Goal: Communication & Community: Answer question/provide support

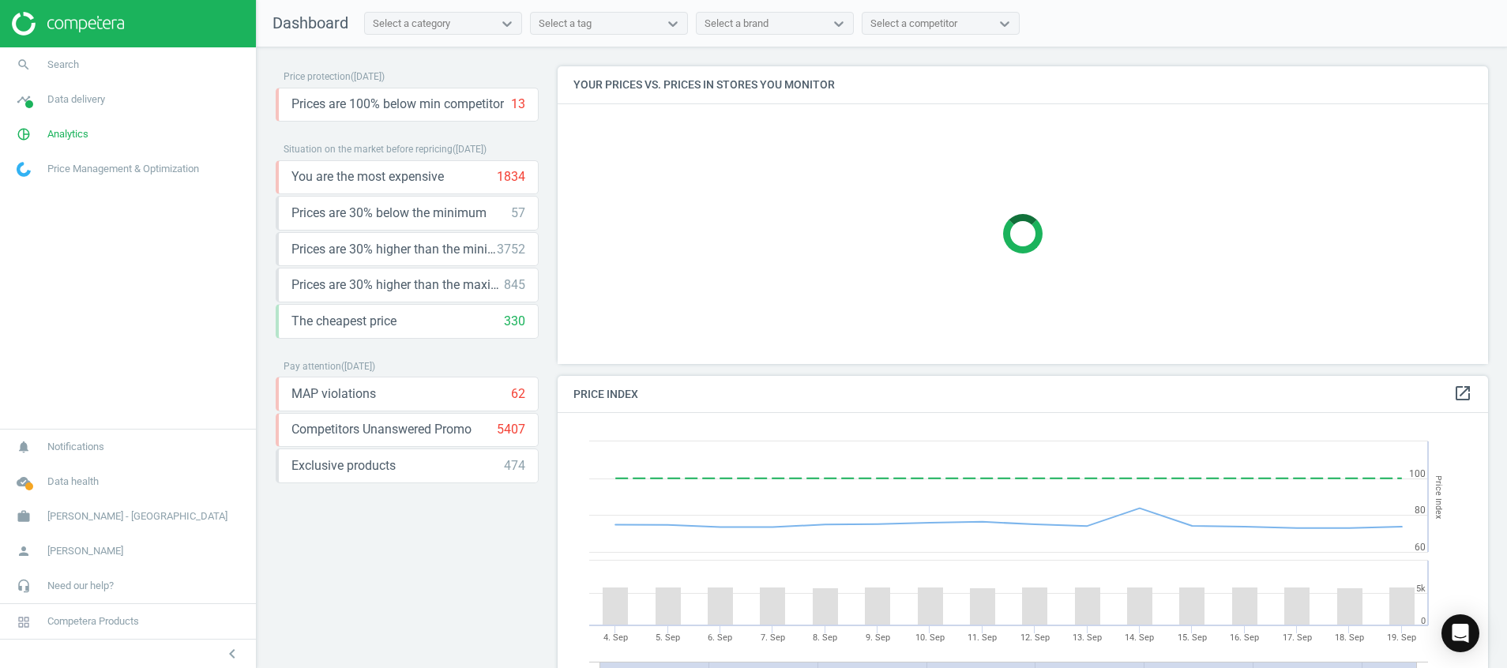
click at [62, 17] on img at bounding box center [68, 24] width 112 height 24
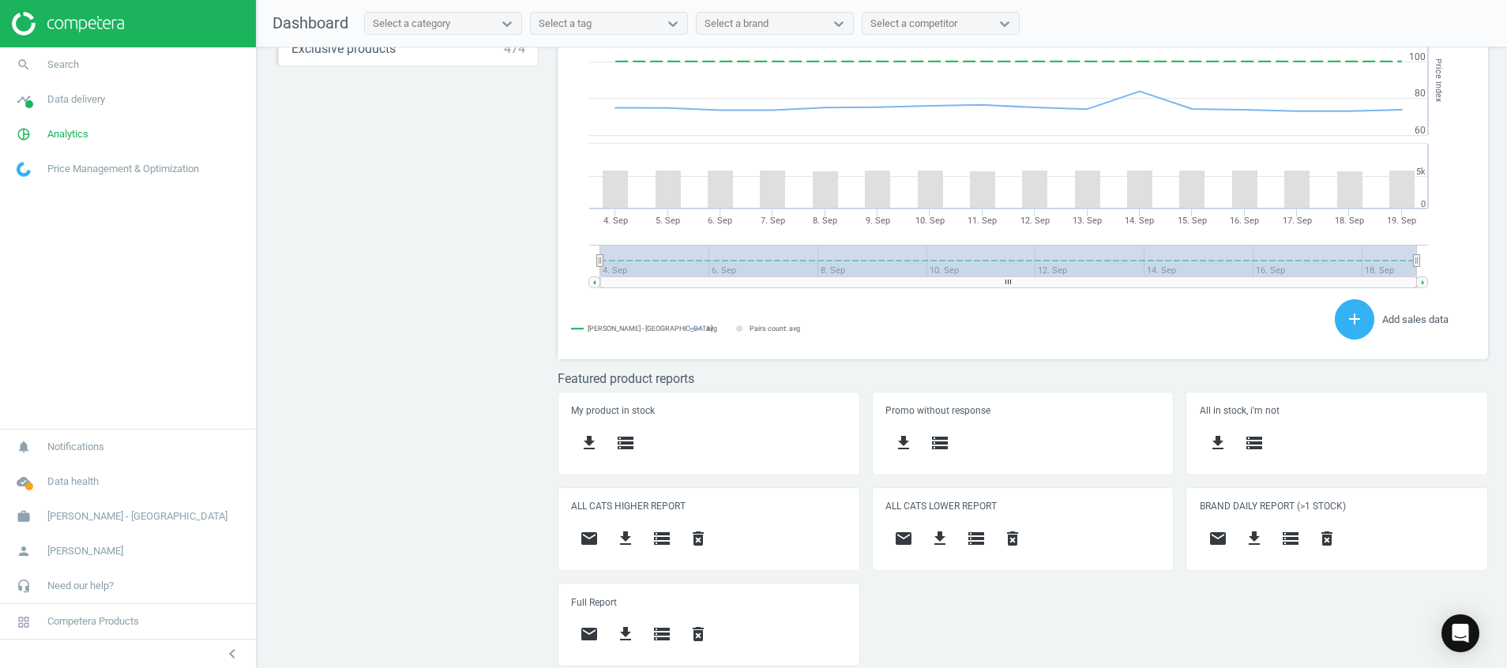
scroll to position [401, 950]
click at [1474, 641] on div "Open Intercom Messenger" at bounding box center [1461, 634] width 42 height 42
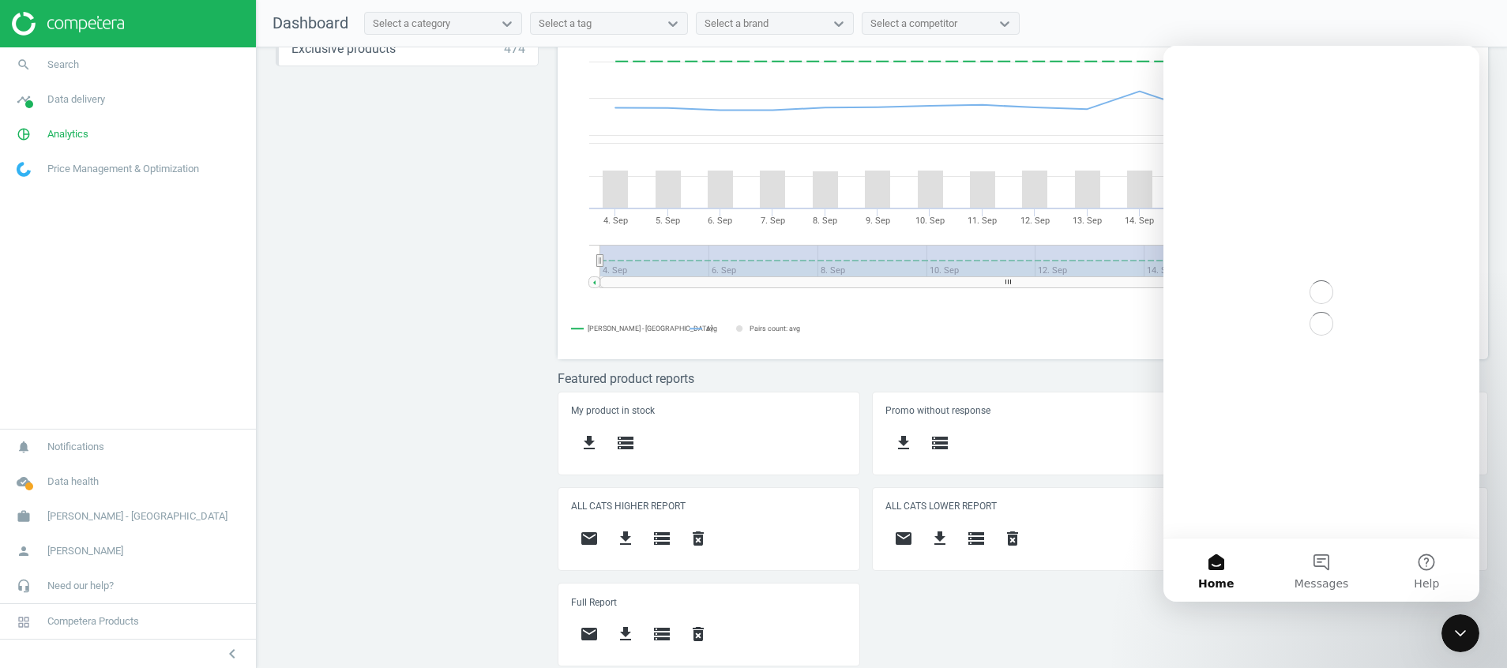
scroll to position [0, 0]
click at [1337, 579] on span "Messages" at bounding box center [1322, 583] width 55 height 11
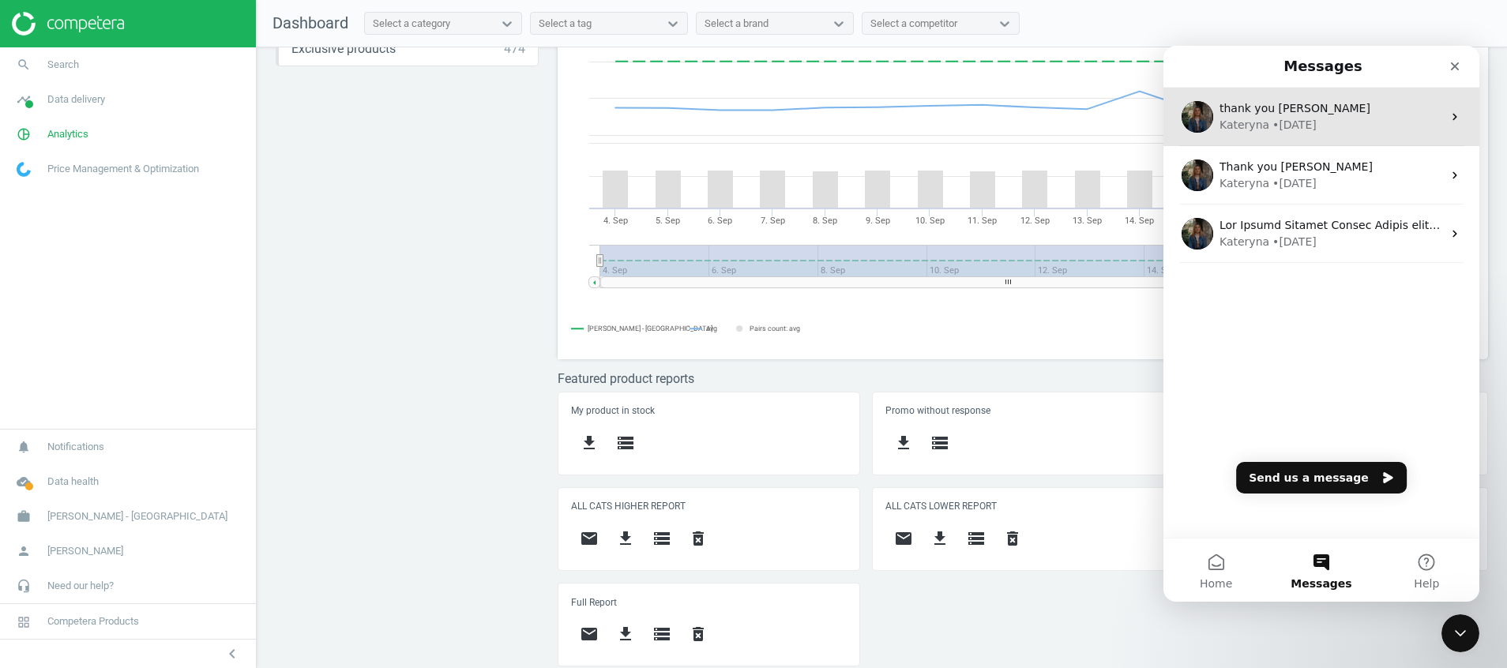
click at [1316, 113] on div "thank you Kateryna" at bounding box center [1331, 108] width 223 height 17
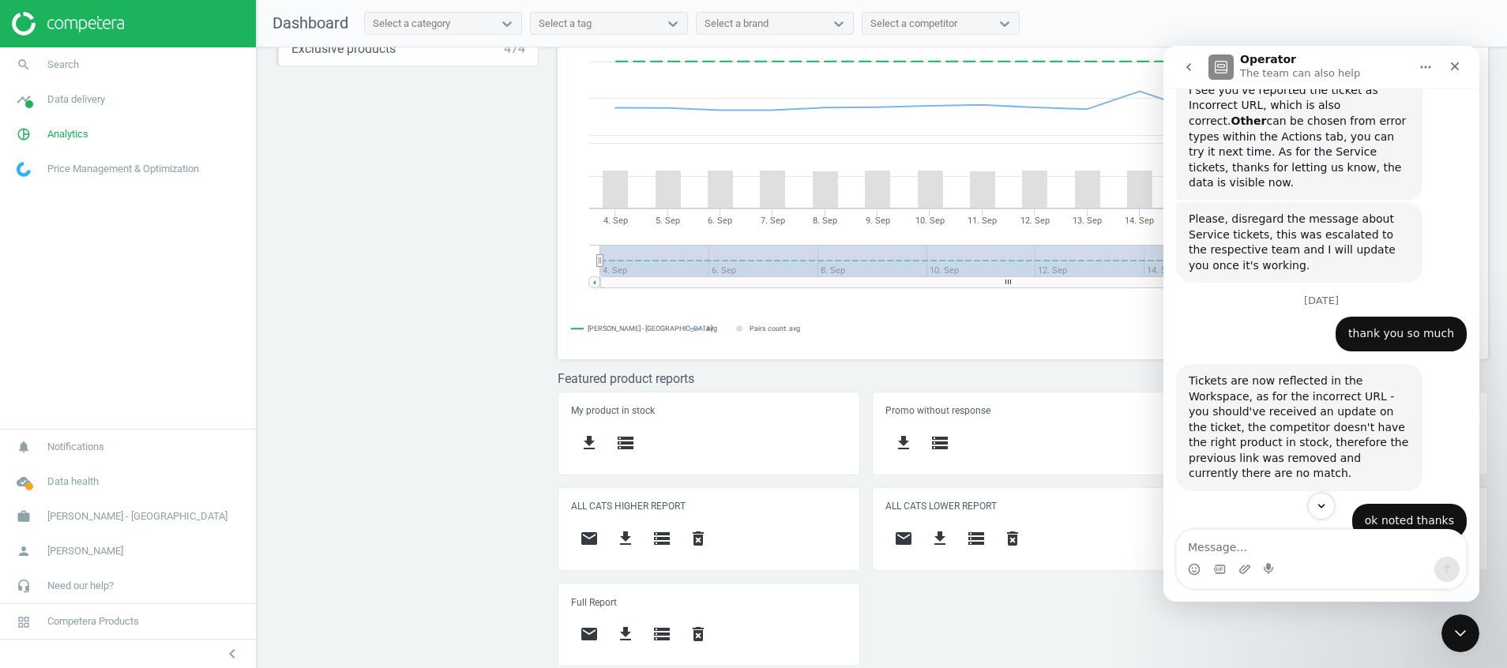
scroll to position [1185, 0]
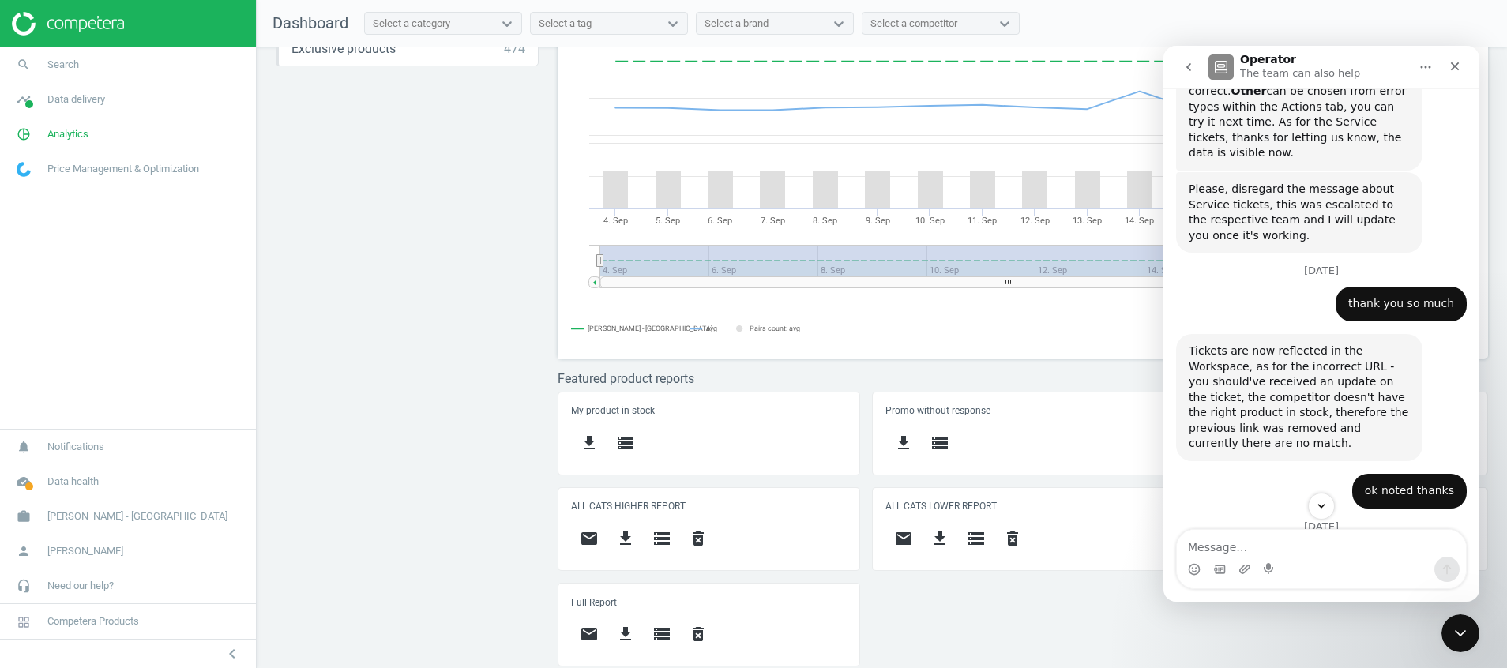
click at [1187, 72] on icon "go back" at bounding box center [1189, 67] width 13 height 13
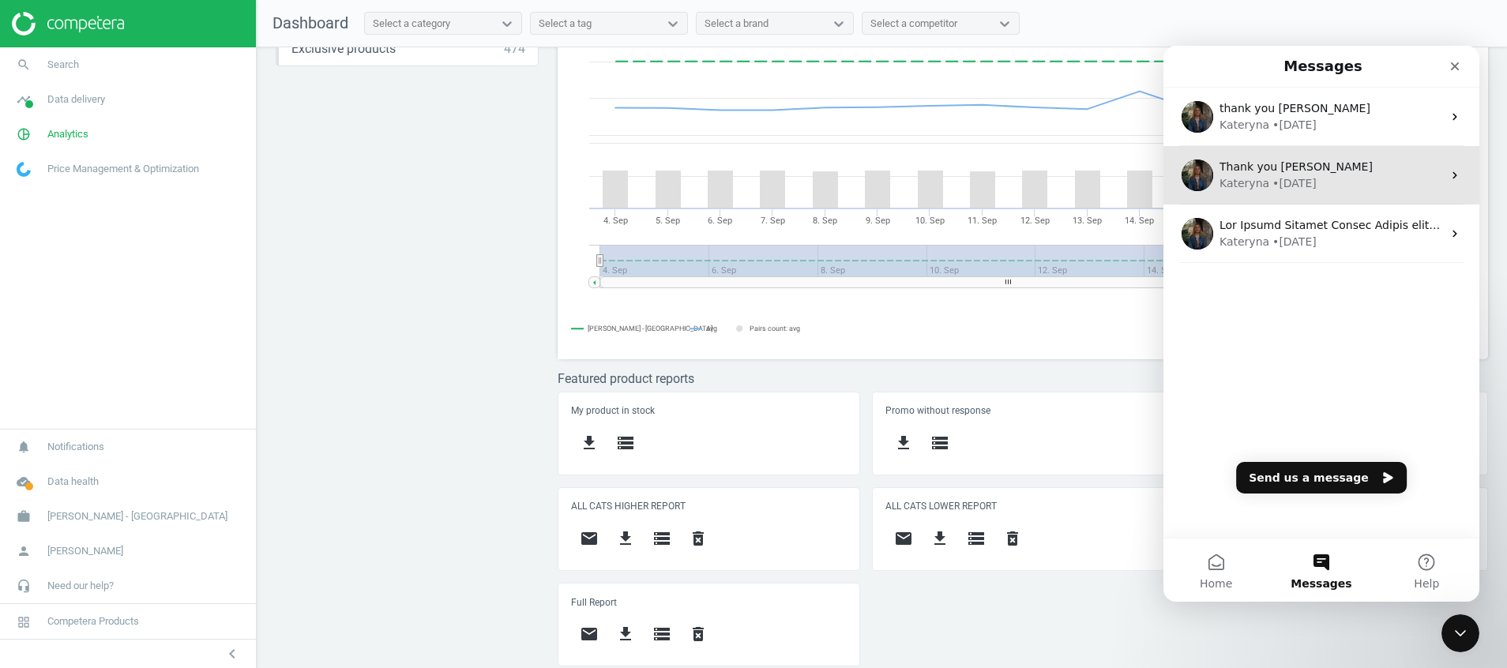
click at [1266, 173] on span "Thank you Kateryna" at bounding box center [1296, 166] width 153 height 13
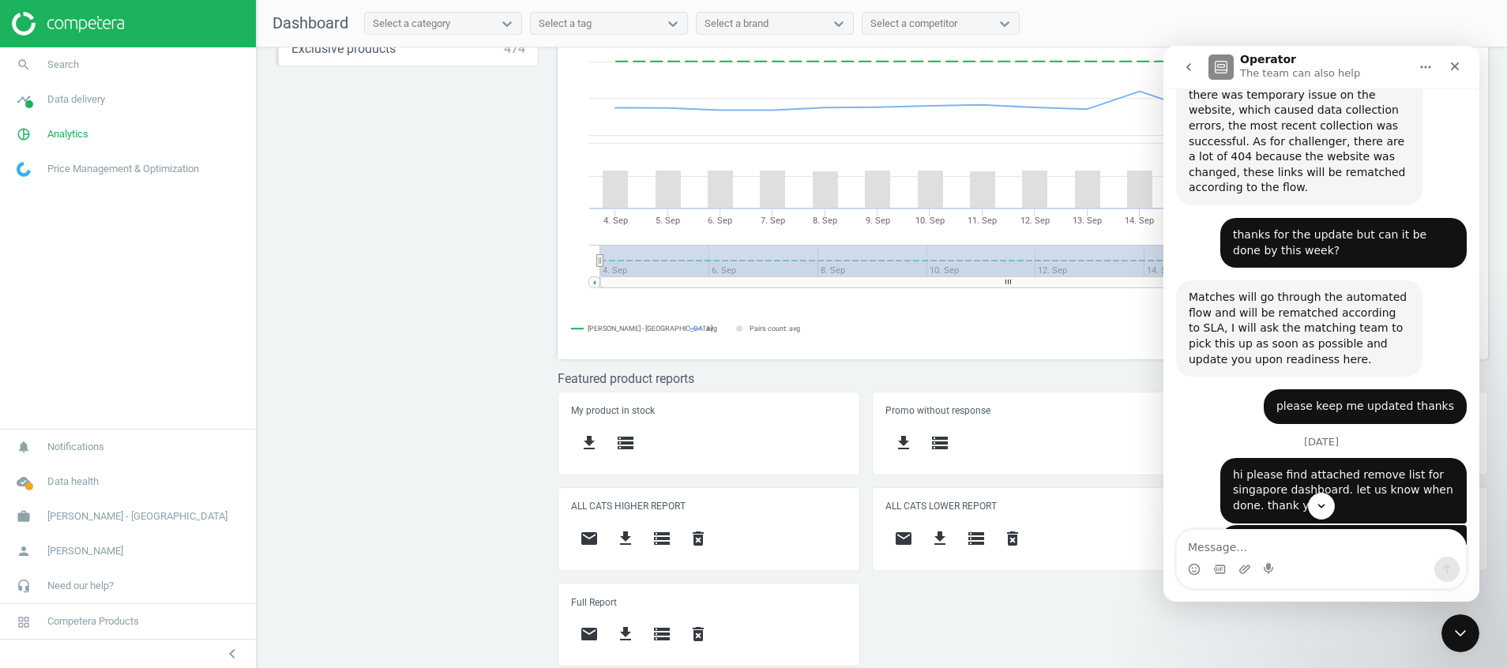
scroll to position [782, 0]
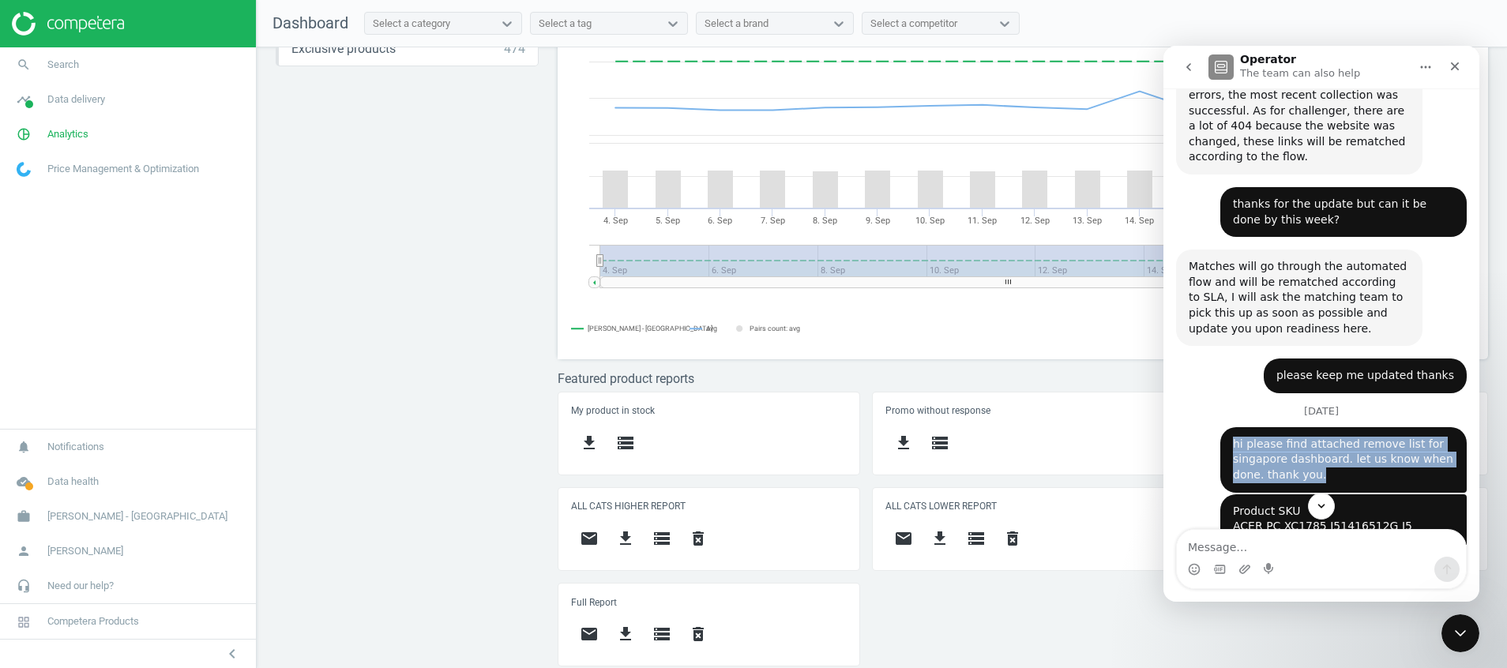
drag, startPoint x: 1333, startPoint y: 401, endPoint x: 1191, endPoint y: 375, distance: 144.4
click at [1191, 427] on div "hi please find attached remove list for singapore dashboard. let us know when d…" at bounding box center [1321, 460] width 291 height 67
copy div "hi please find attached remove list for singapore dashboard. let us know when d…"
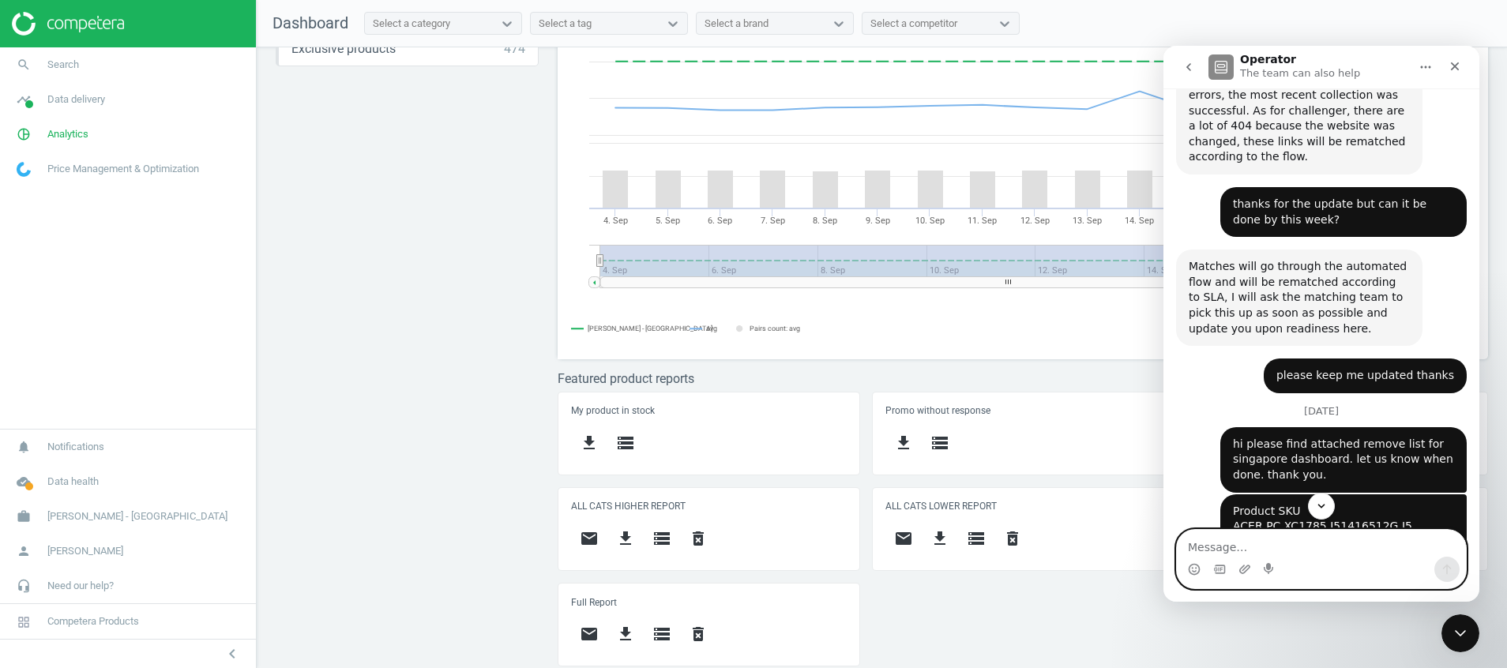
click at [1238, 555] on textarea "Message…" at bounding box center [1321, 543] width 289 height 27
paste textarea "hi please find attached remove list for singapore dashboard. let us know when d…"
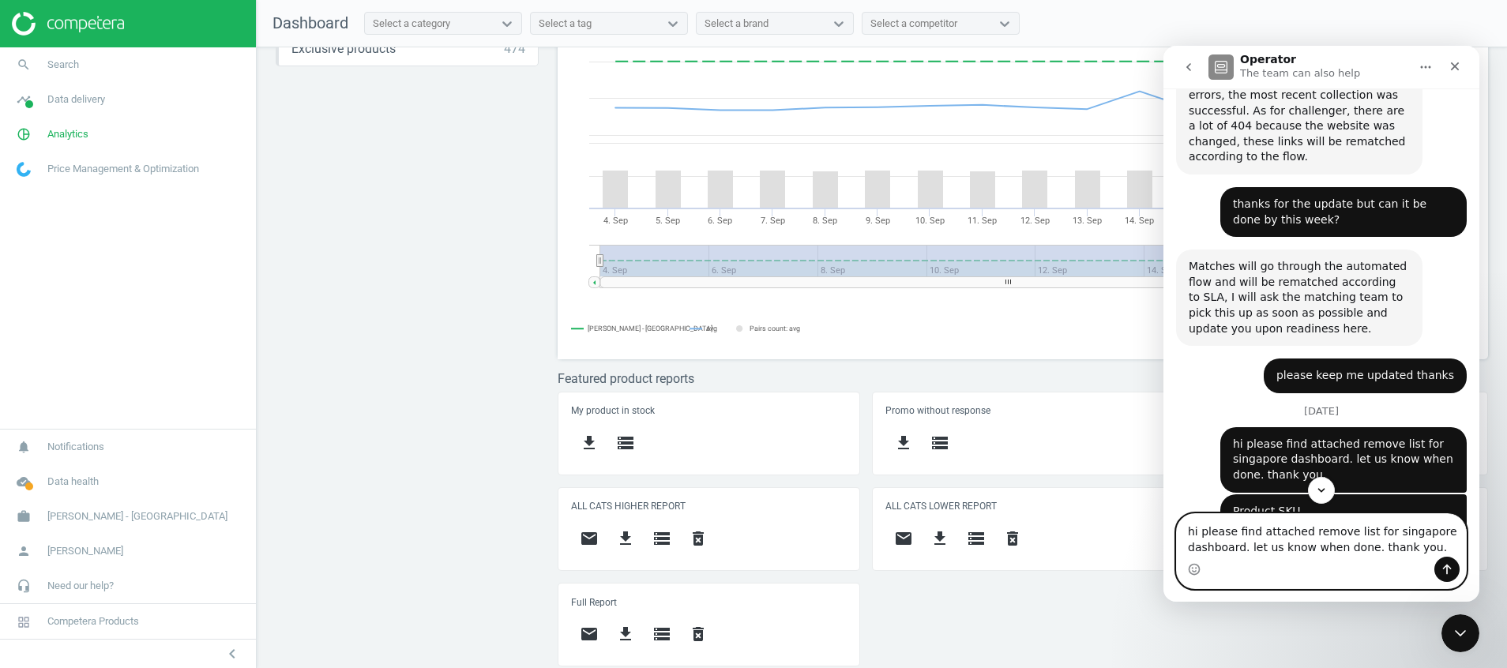
type textarea "hi please find attached remove list for singapore dashboard. let us know when d…"
click at [1447, 566] on icon "Send a message…" at bounding box center [1447, 570] width 9 height 10
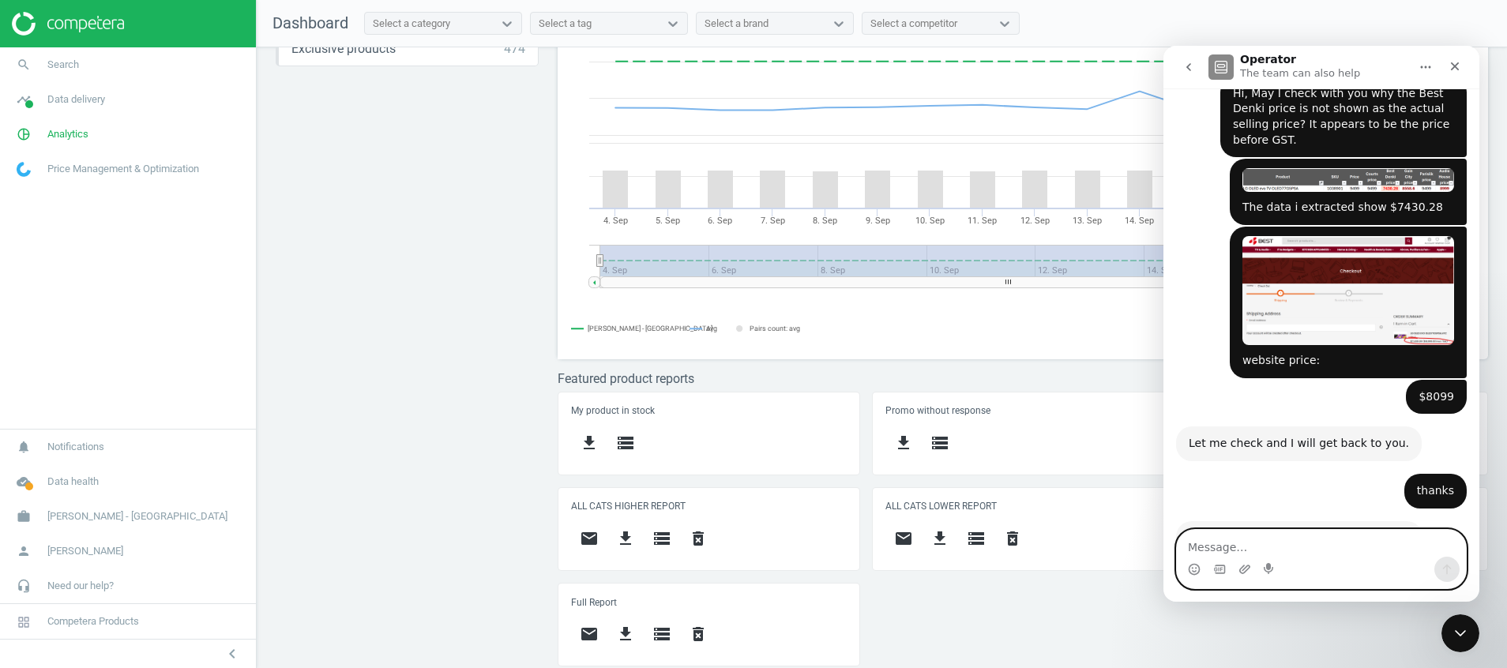
scroll to position [4020, 0]
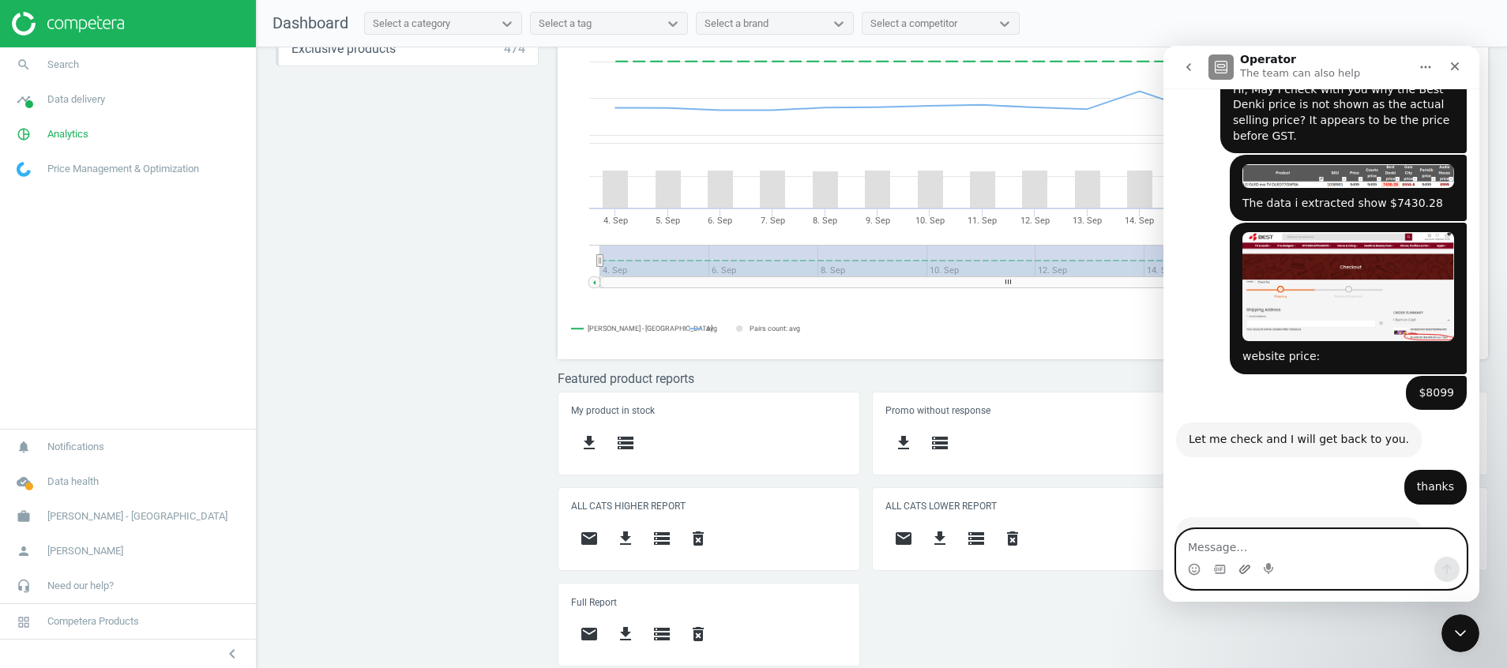
click at [1245, 574] on icon "Upload attachment" at bounding box center [1245, 569] width 13 height 13
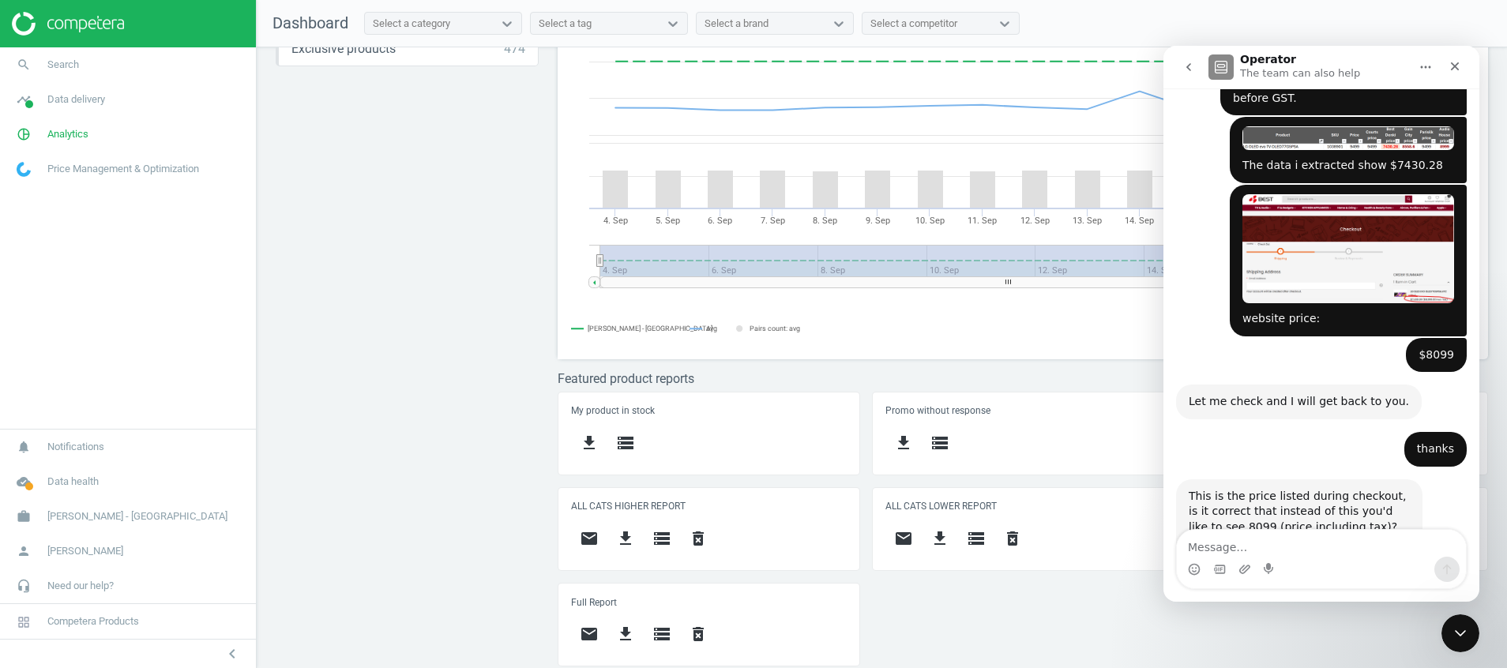
click at [1186, 58] on button "go back" at bounding box center [1189, 67] width 30 height 30
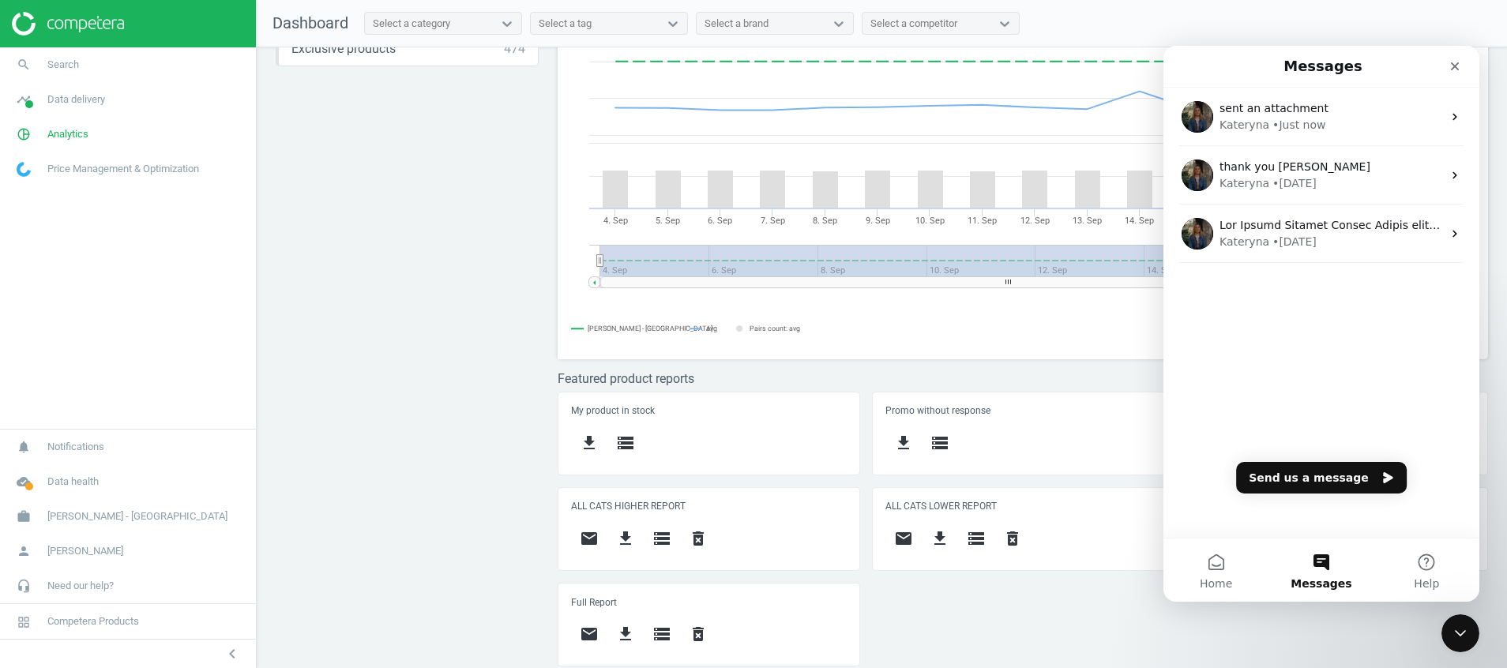
click at [1341, 313] on div "sent an attachment Kateryna • Just now thank you Kateryna Kateryna • 2d ago Kat…" at bounding box center [1322, 207] width 316 height 239
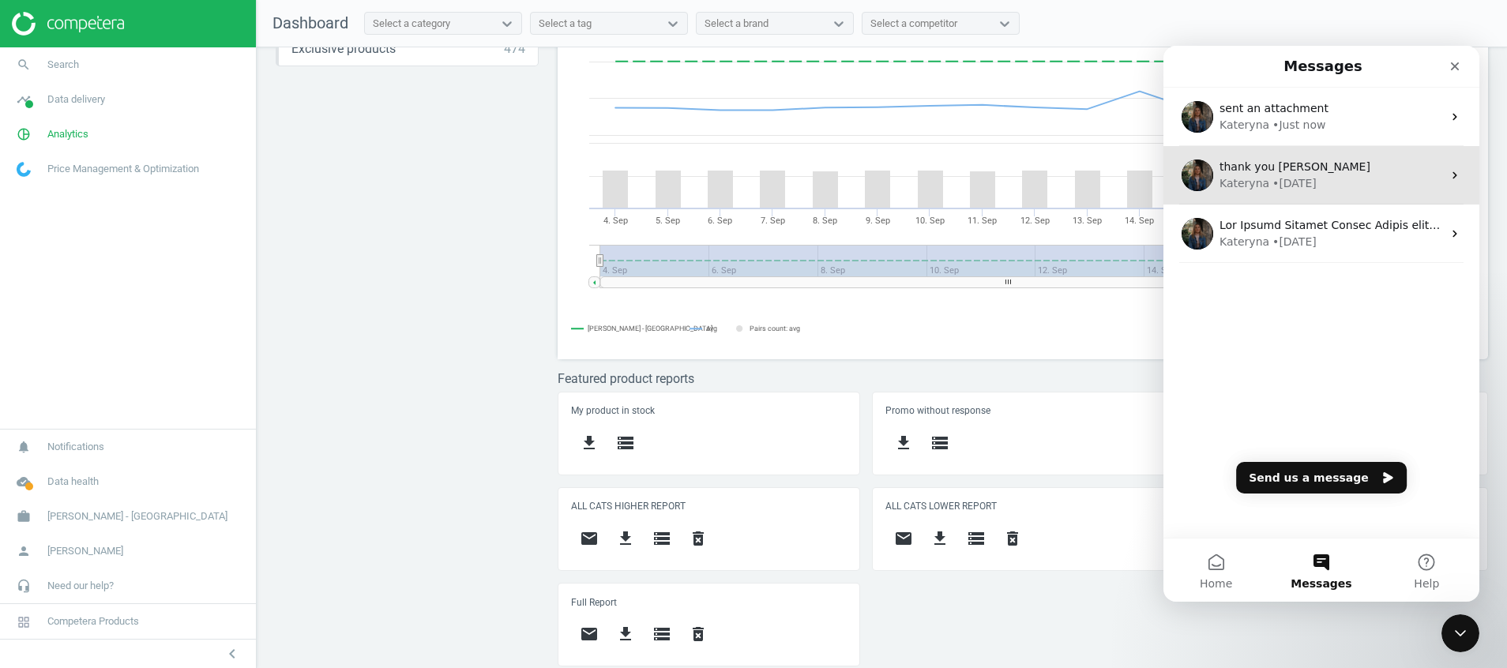
click at [1326, 159] on div "thank you Kateryna" at bounding box center [1331, 167] width 223 height 17
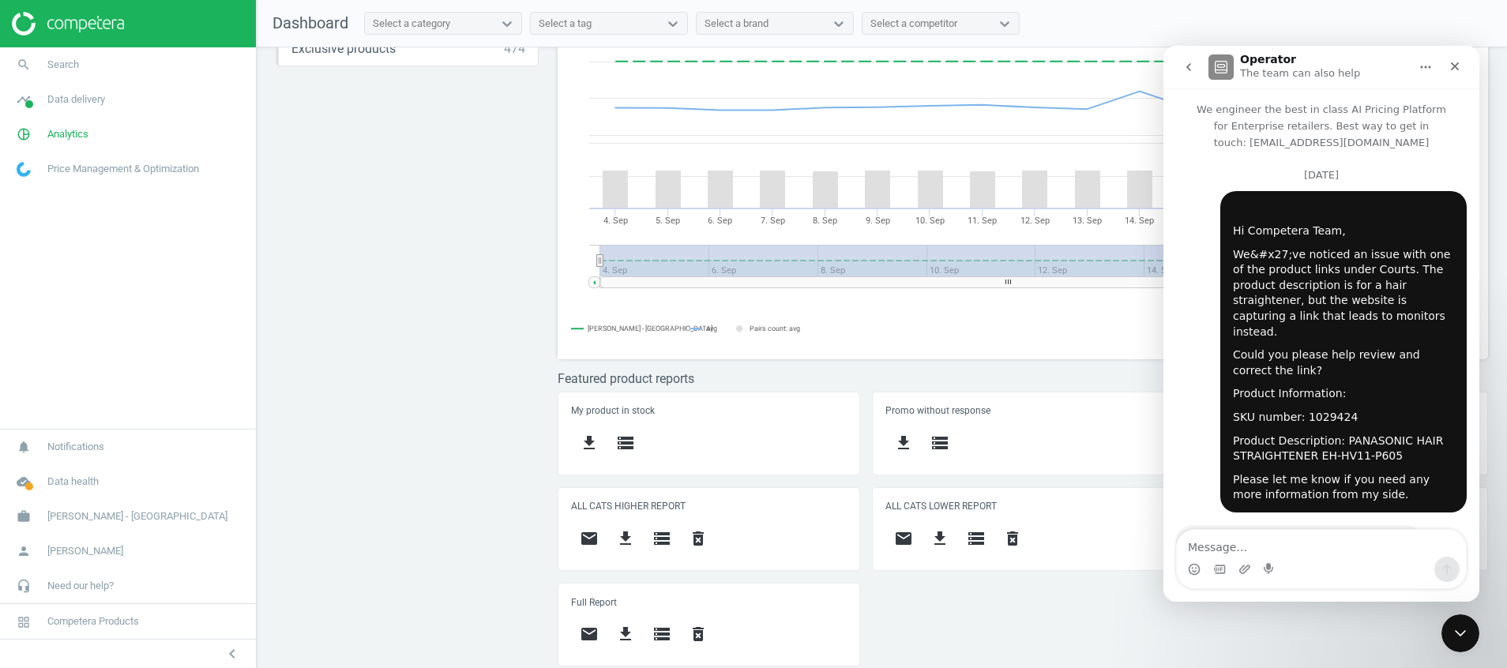
scroll to position [4072, 0]
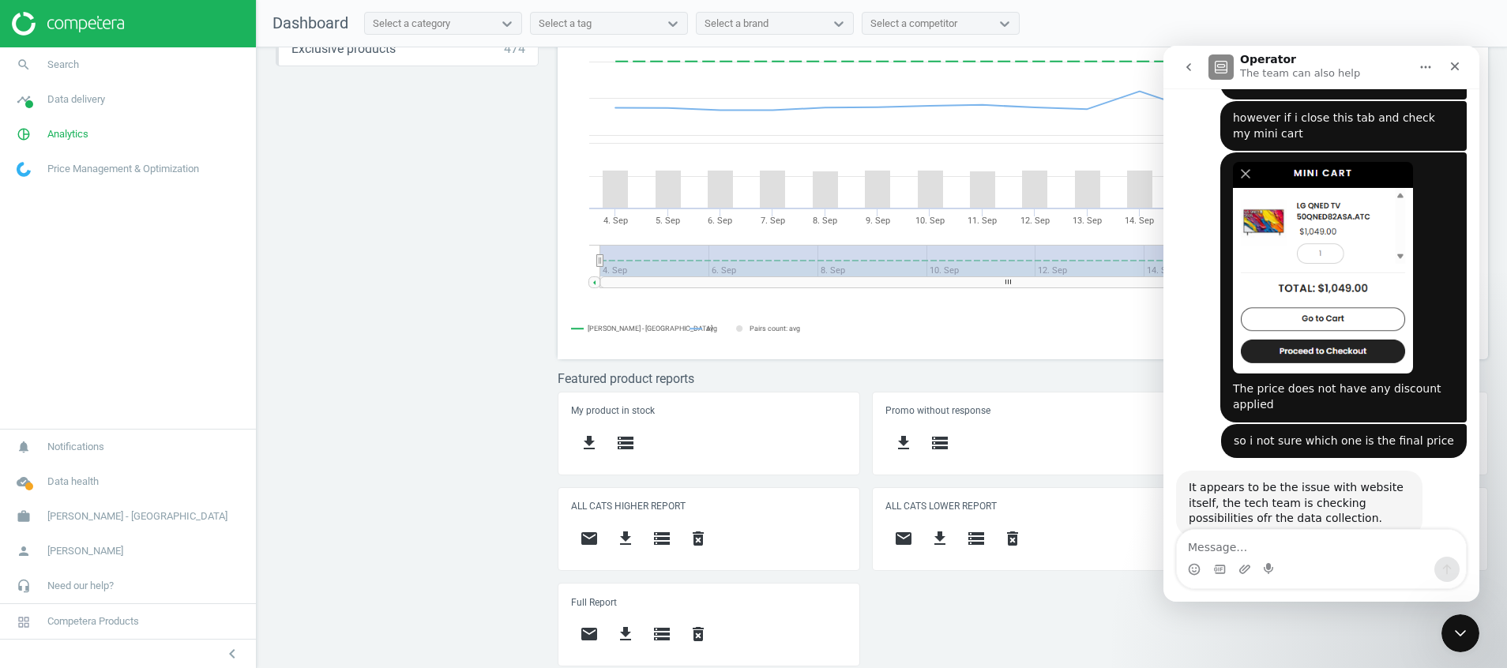
click at [1194, 69] on icon "go back" at bounding box center [1189, 67] width 13 height 13
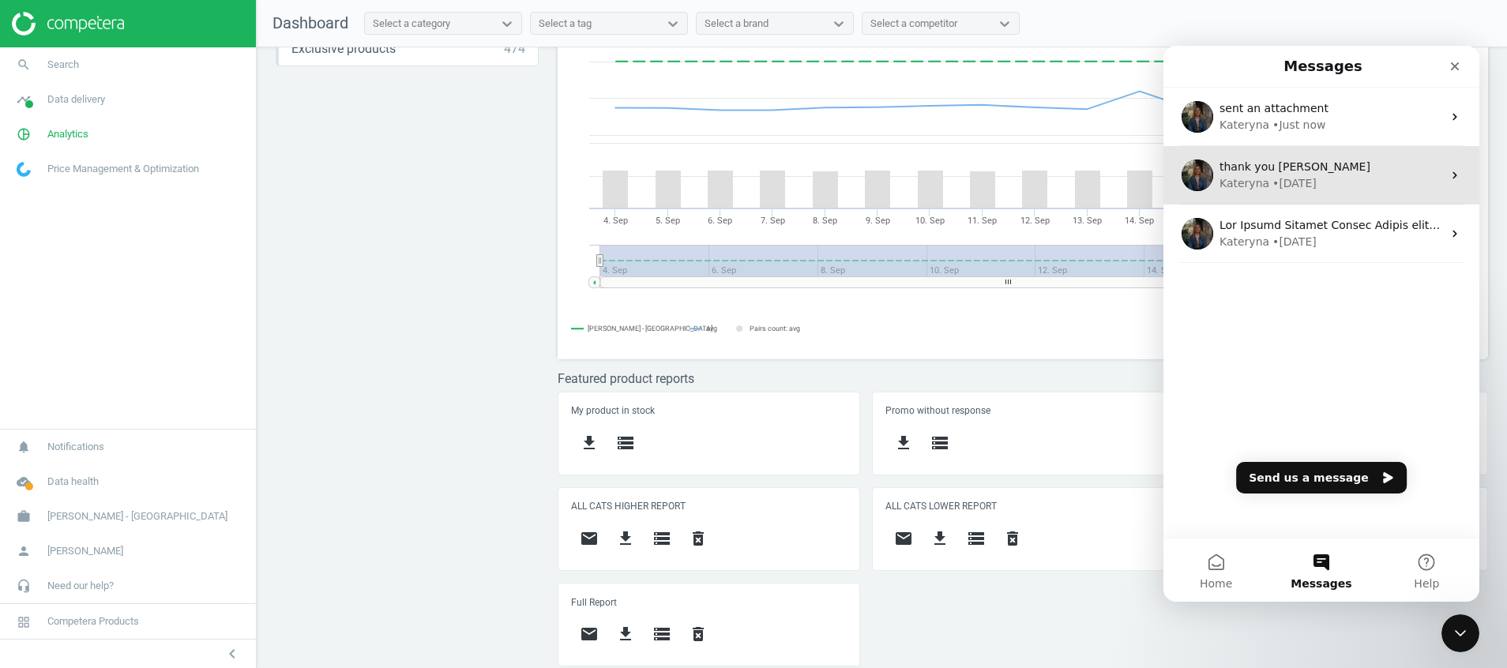
click at [1278, 203] on div "thank you Kateryna Kateryna • 2d ago" at bounding box center [1322, 175] width 316 height 58
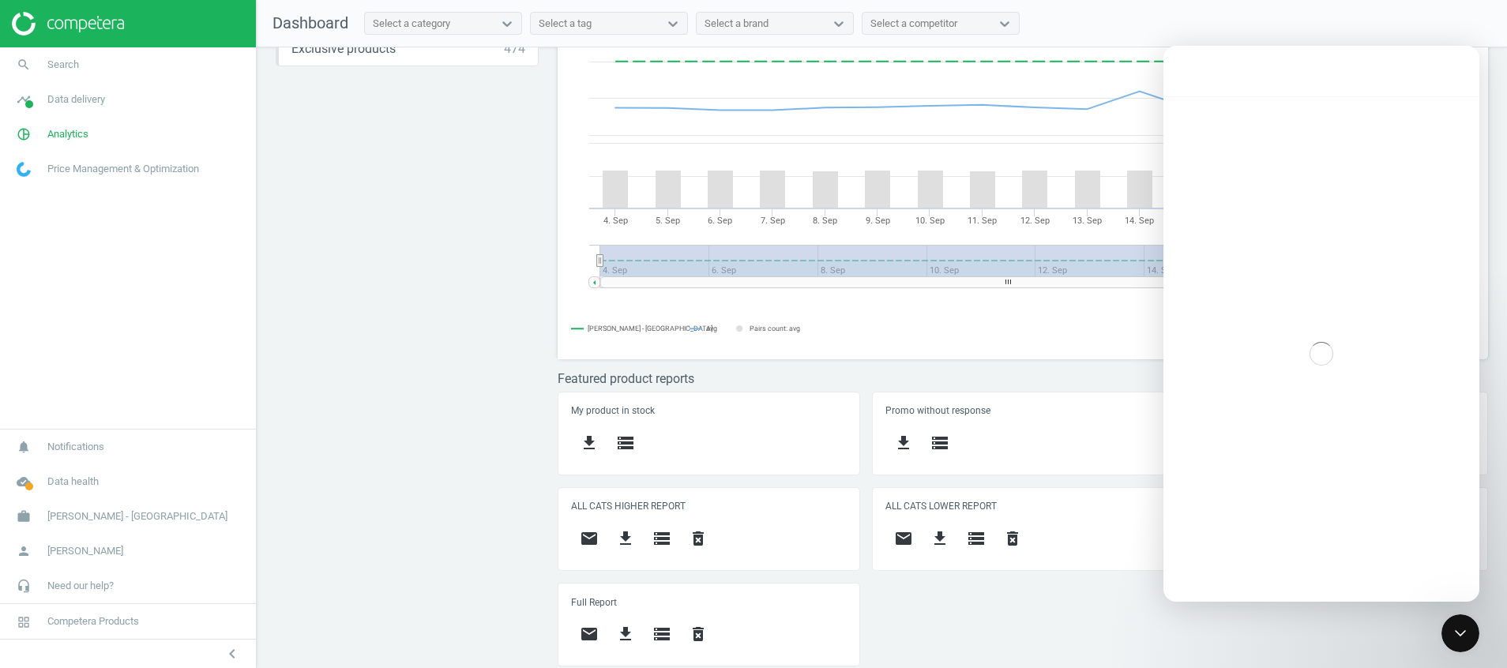
scroll to position [2300, 0]
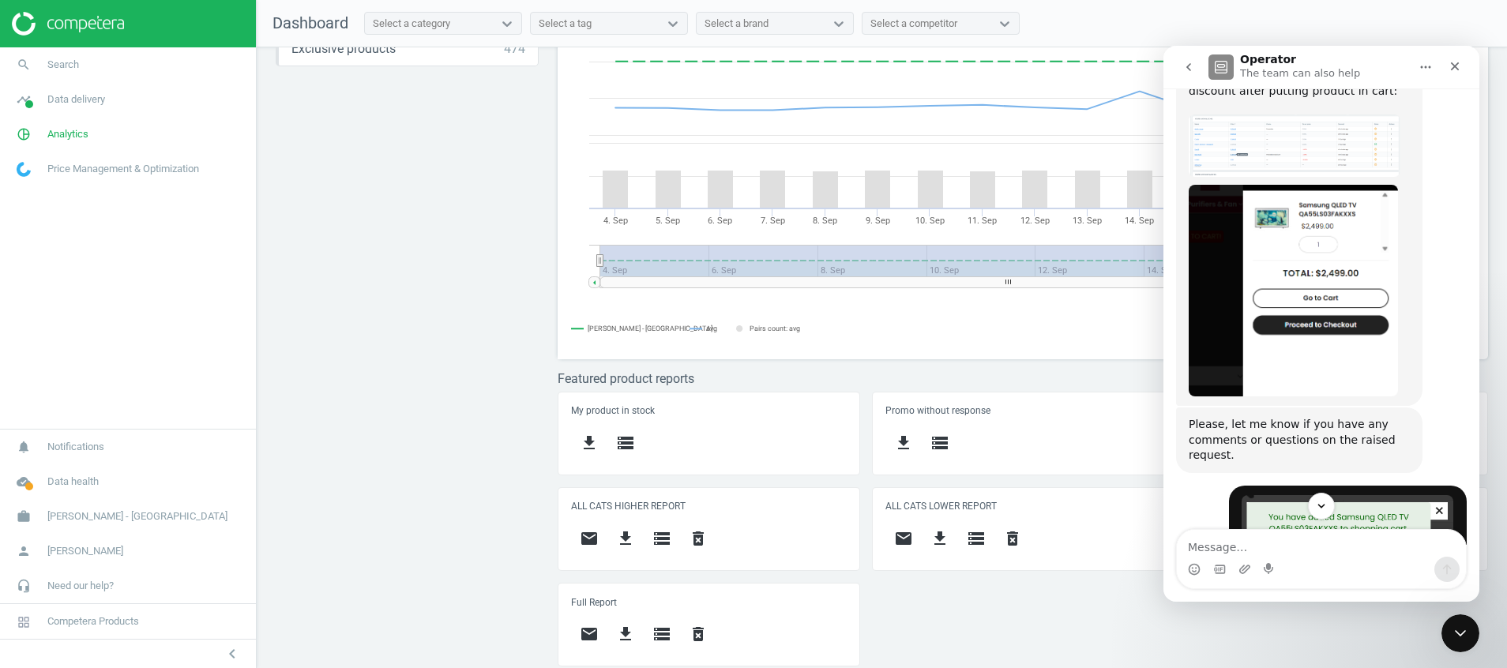
click at [1189, 68] on icon "go back" at bounding box center [1189, 67] width 5 height 8
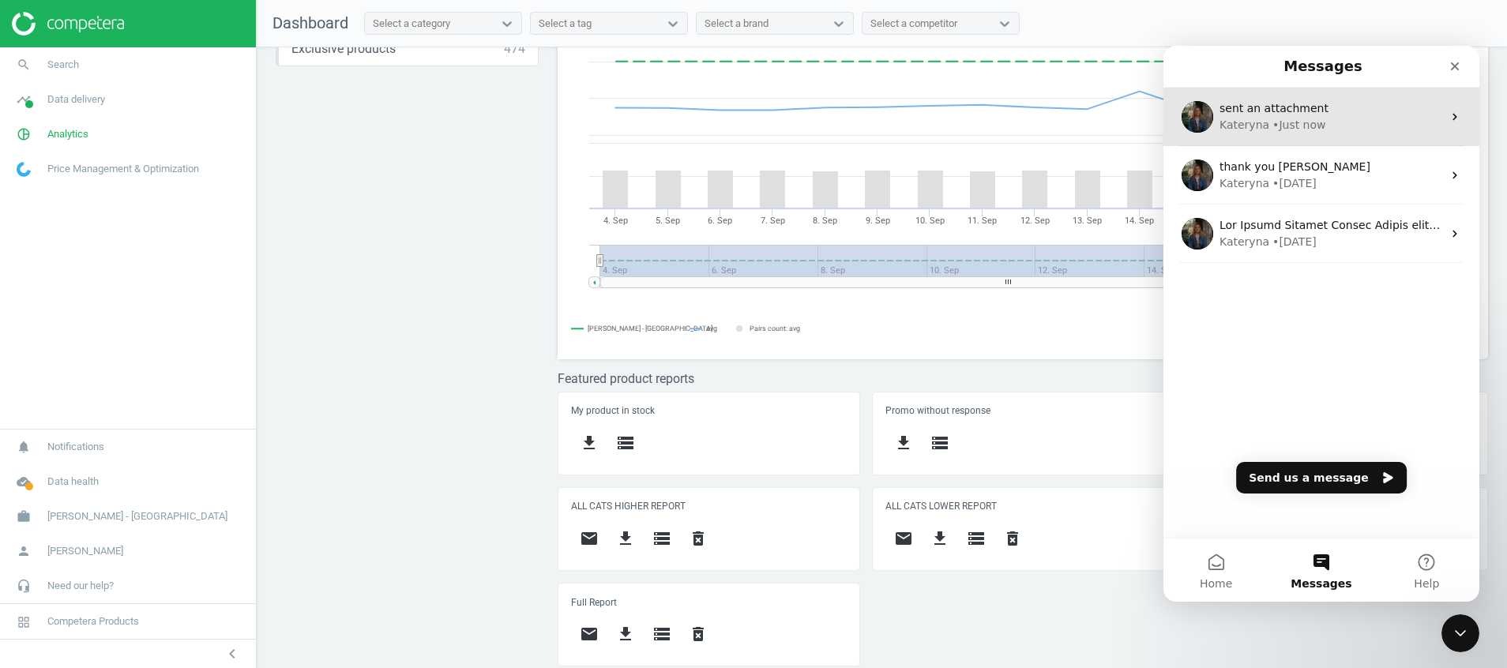
scroll to position [0, 0]
click at [1325, 125] on div "Kateryna • Just now" at bounding box center [1331, 125] width 223 height 17
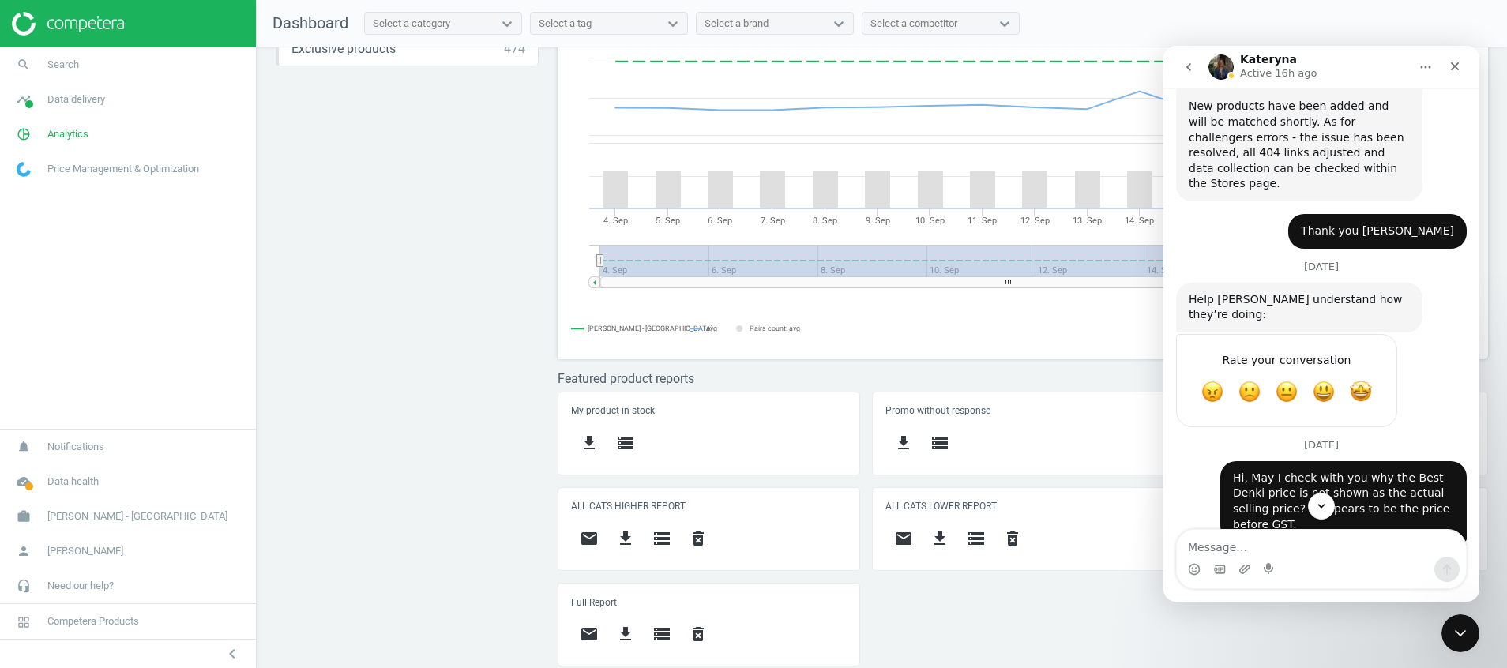
scroll to position [4057, 0]
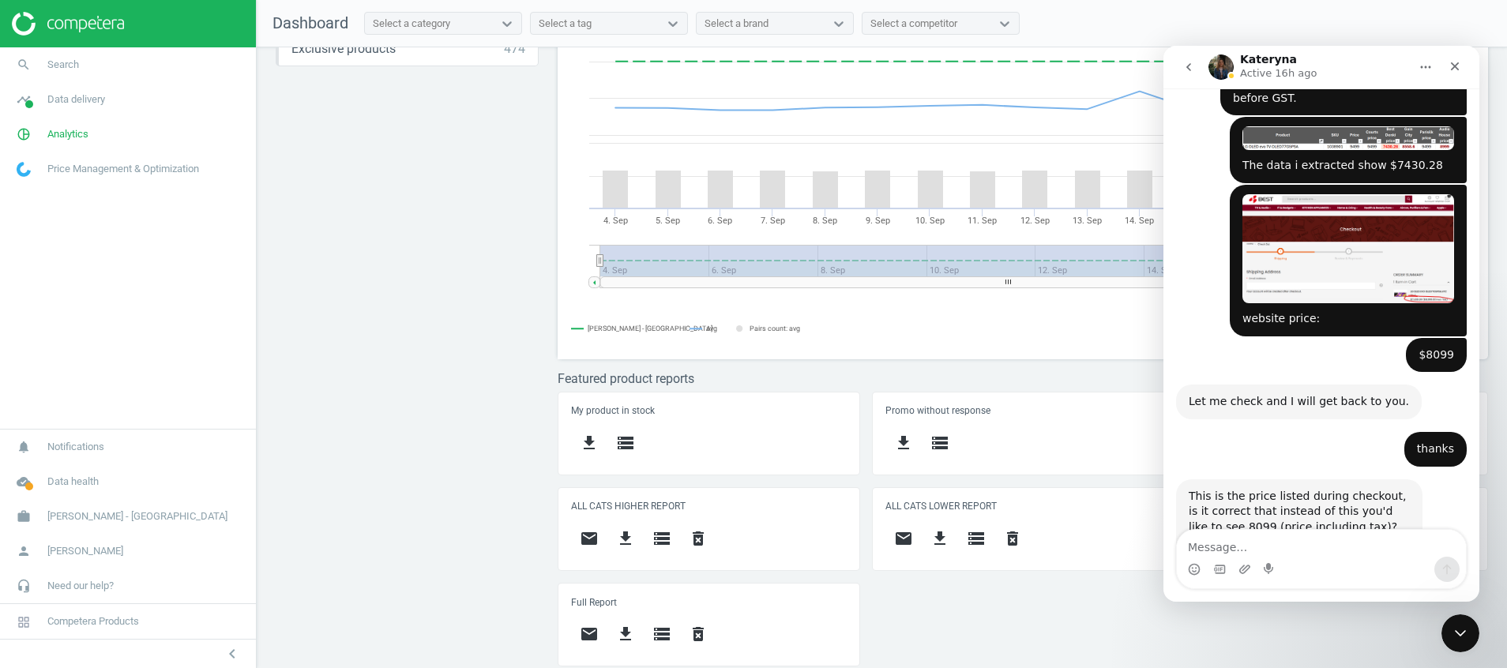
click at [1190, 74] on button "go back" at bounding box center [1189, 67] width 30 height 30
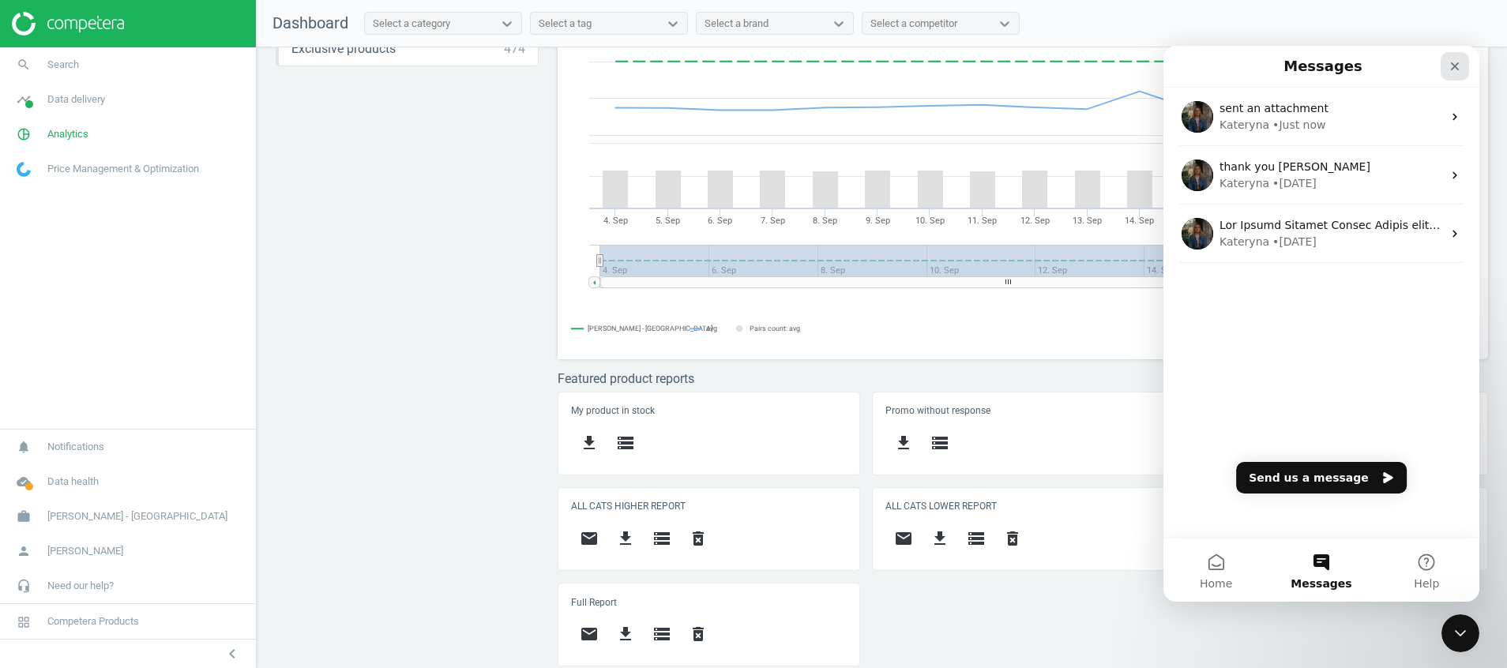
click at [1463, 64] on div "Close" at bounding box center [1455, 66] width 28 height 28
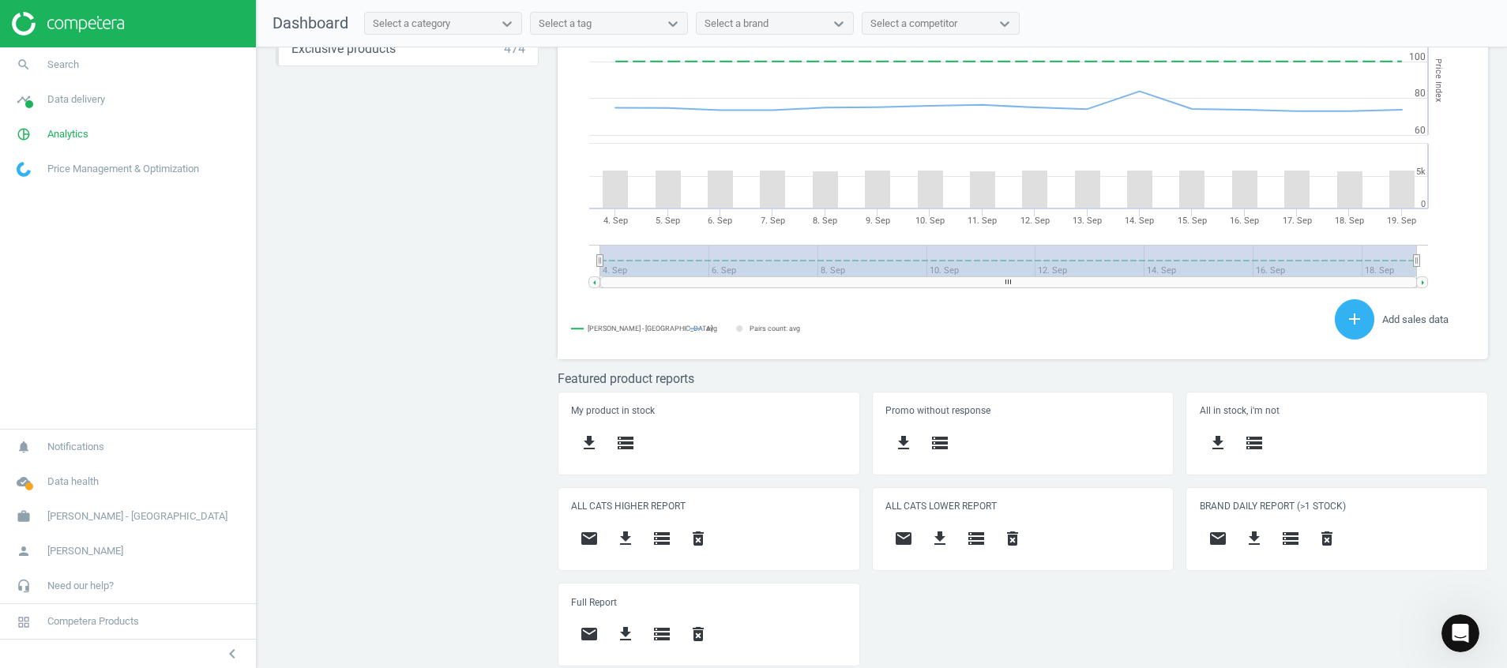
click at [88, 28] on img at bounding box center [68, 24] width 112 height 24
